Goal: Find specific page/section: Find specific page/section

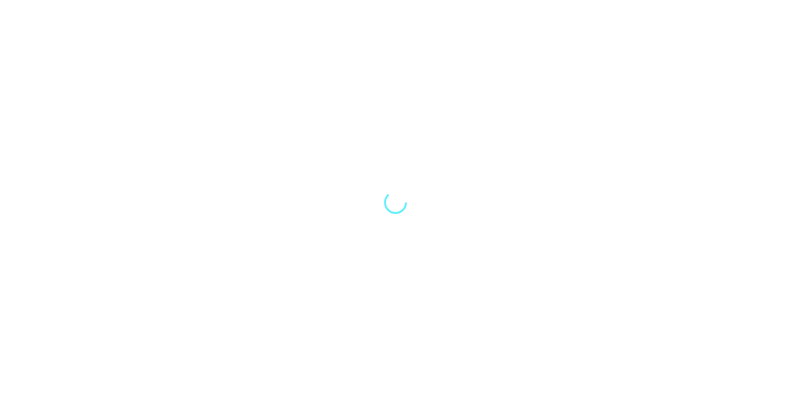
select select "Song"
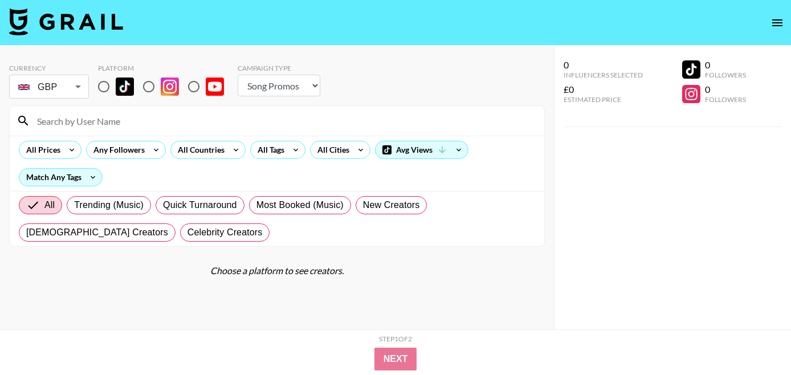
click at [105, 93] on input "radio" at bounding box center [104, 87] width 24 height 24
radio input "true"
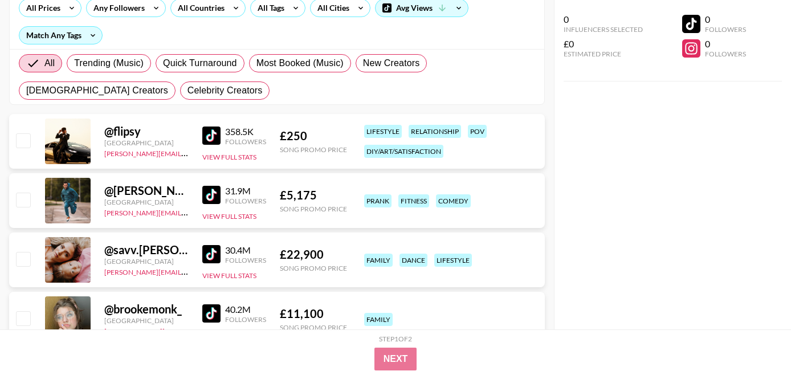
scroll to position [107, 0]
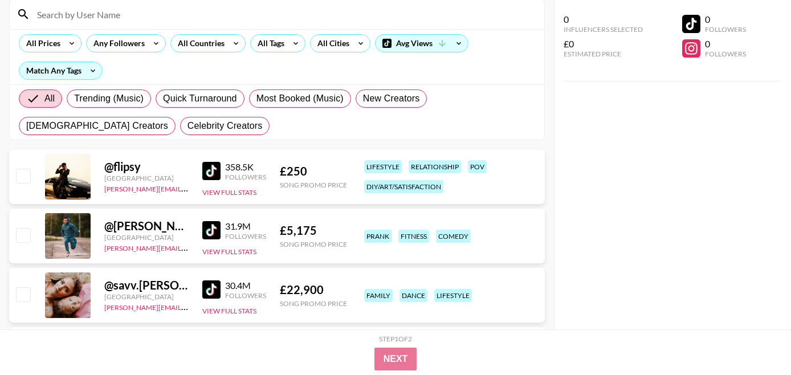
click at [27, 172] on input "checkbox" at bounding box center [23, 176] width 14 height 14
checkbox input "true"
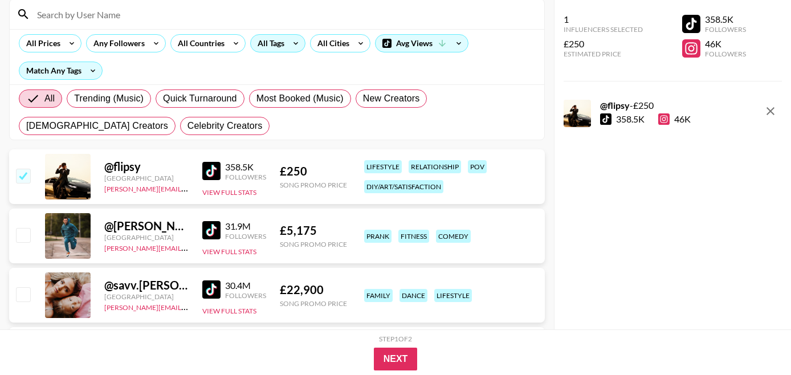
click at [274, 48] on div "All Tags" at bounding box center [269, 43] width 36 height 17
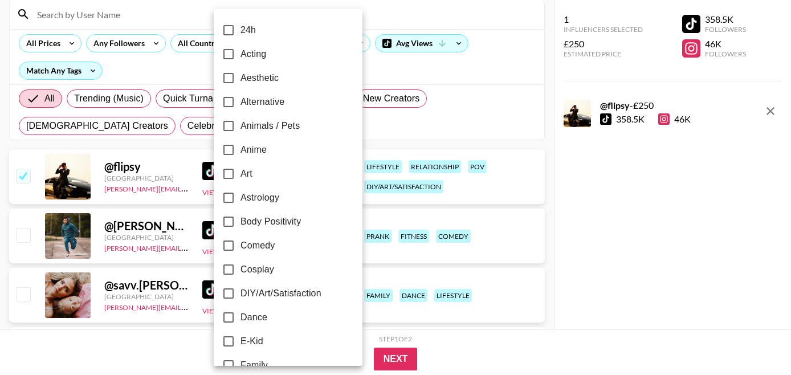
click at [347, 65] on div at bounding box center [395, 187] width 791 height 375
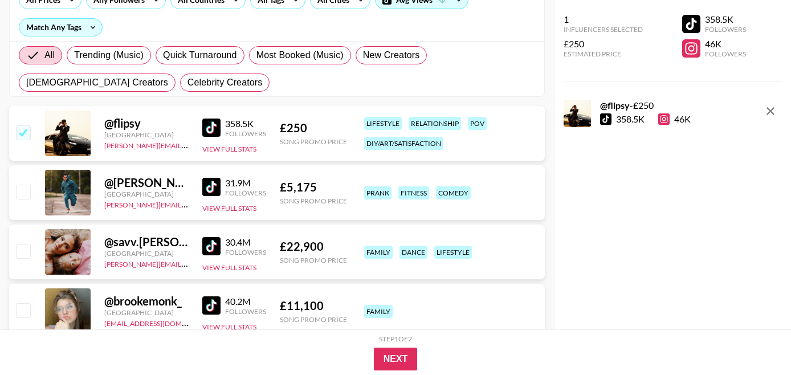
scroll to position [215, 0]
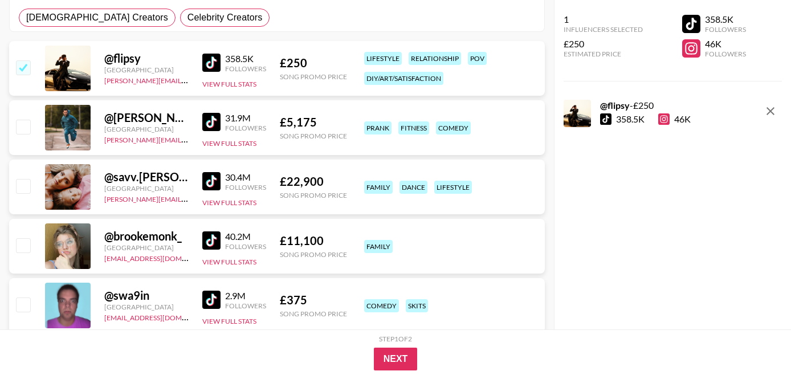
click at [22, 189] on input "checkbox" at bounding box center [23, 186] width 14 height 14
checkbox input "true"
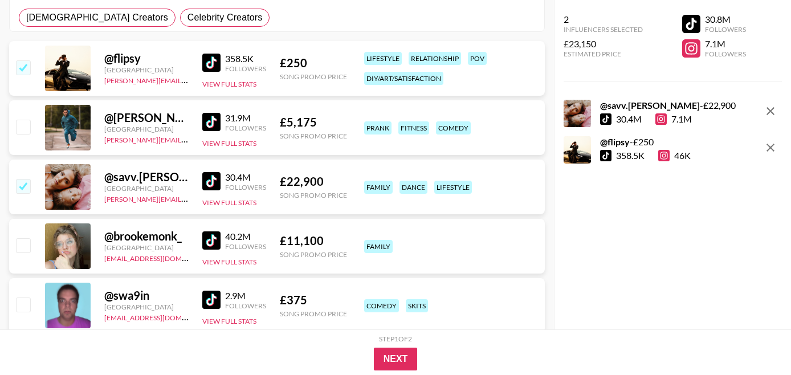
click at [28, 240] on input "checkbox" at bounding box center [23, 245] width 14 height 14
checkbox input "true"
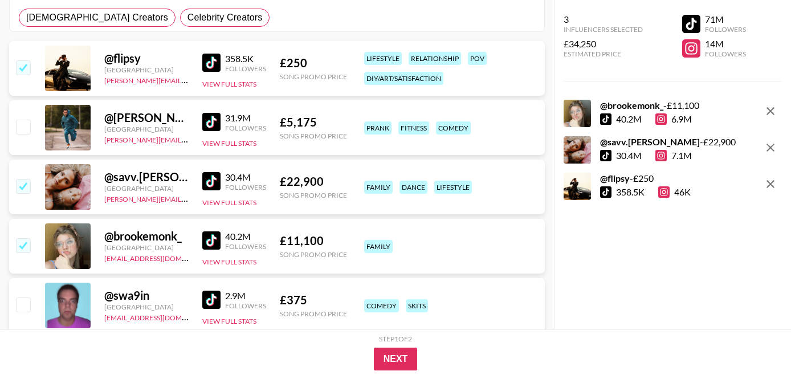
click at [25, 311] on input "checkbox" at bounding box center [23, 305] width 14 height 14
checkbox input "true"
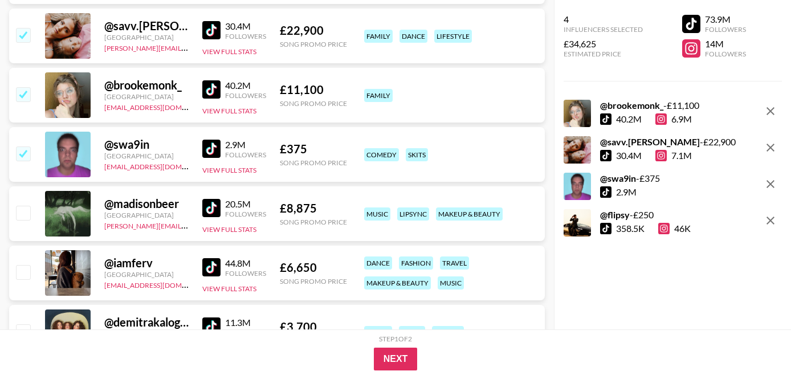
scroll to position [365, 0]
click at [17, 209] on input "checkbox" at bounding box center [23, 213] width 14 height 14
checkbox input "true"
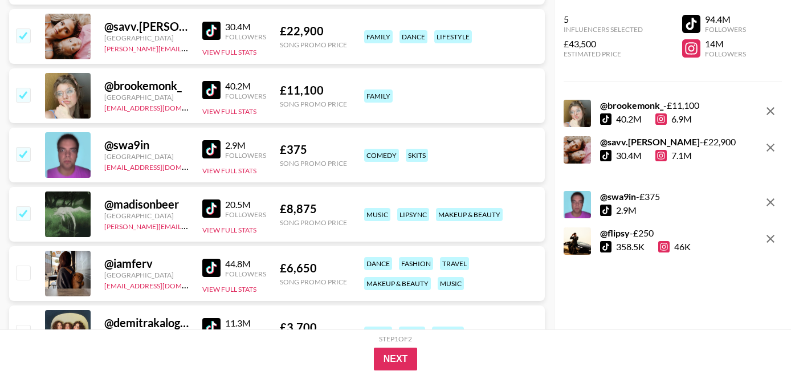
click at [21, 266] on input "checkbox" at bounding box center [23, 273] width 14 height 14
checkbox input "true"
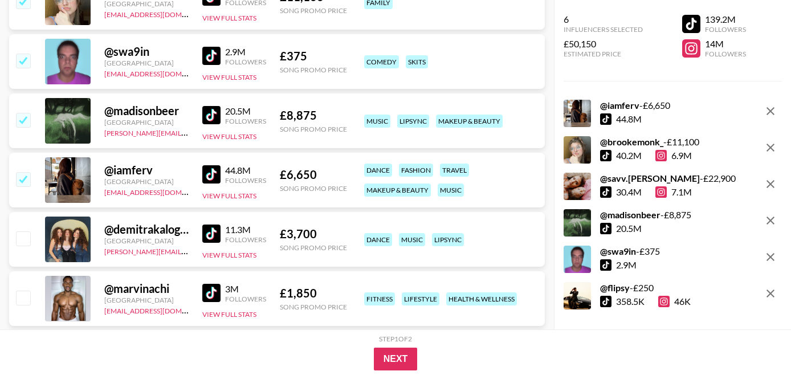
scroll to position [476, 0]
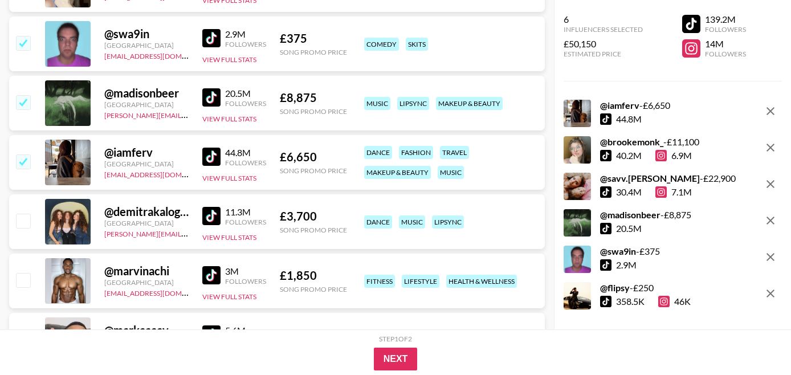
click at [25, 277] on input "checkbox" at bounding box center [23, 280] width 14 height 14
checkbox input "true"
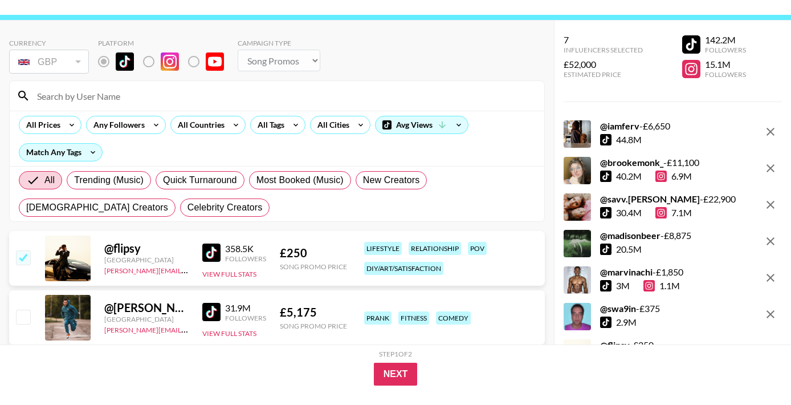
scroll to position [0, 0]
